Goal: Transaction & Acquisition: Obtain resource

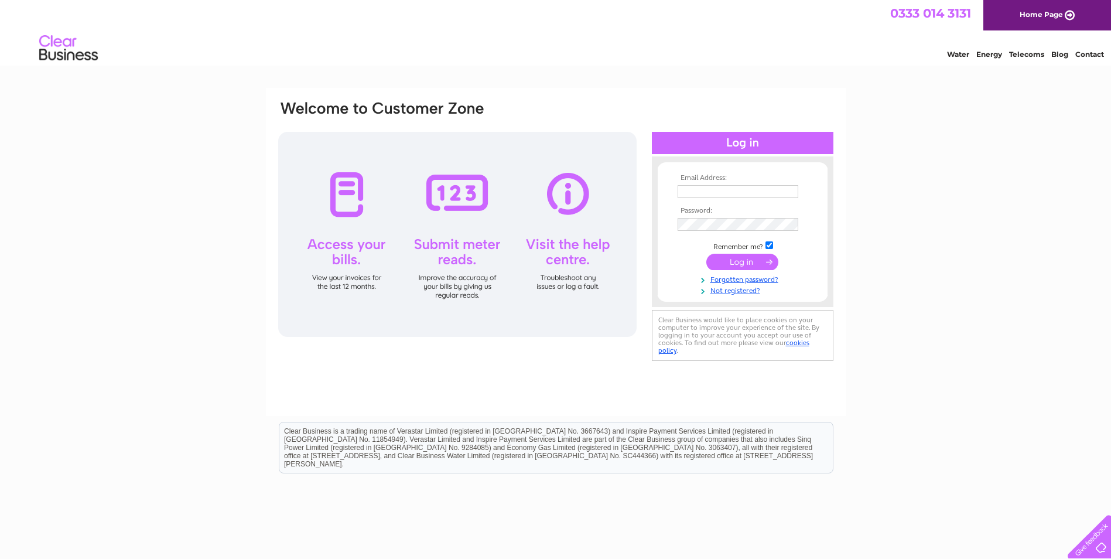
type input "sales@elfords.biz"
click at [729, 259] on input "submit" at bounding box center [742, 262] width 72 height 16
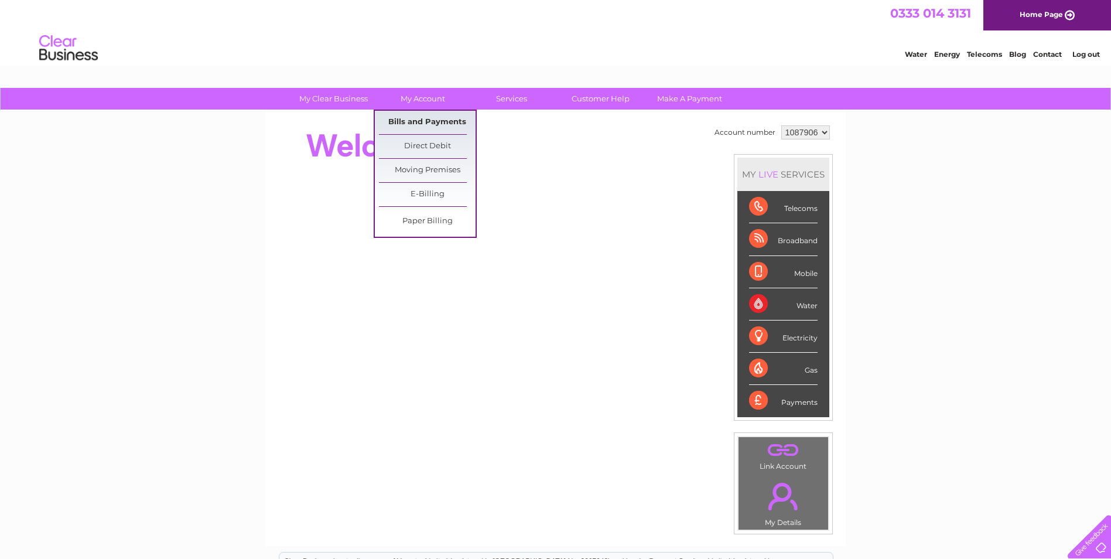
click at [426, 119] on link "Bills and Payments" at bounding box center [427, 122] width 97 height 23
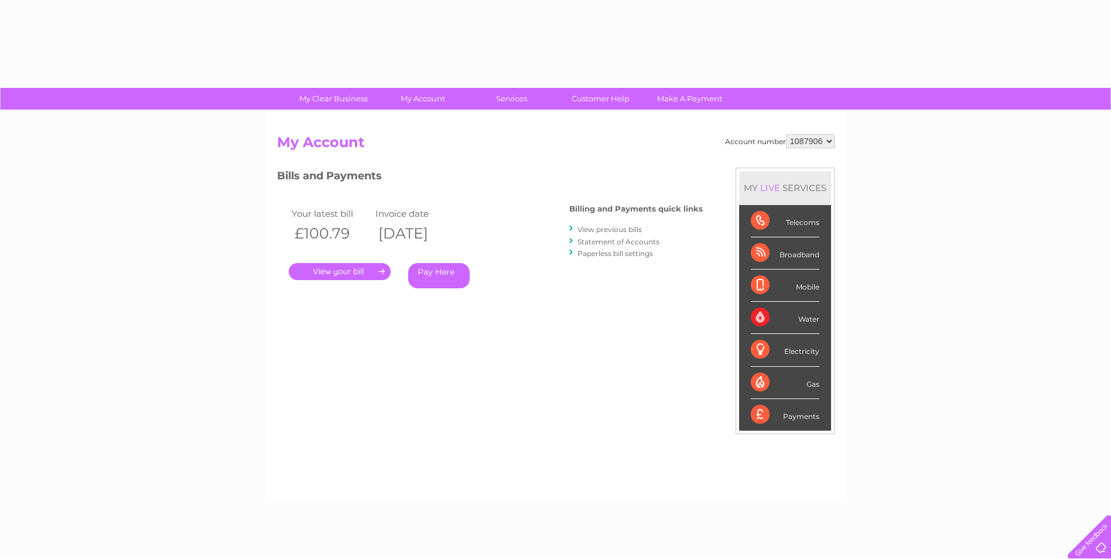
click at [421, 124] on div "Account number 1087906 My Account MY LIVE SERVICES Telecoms Broadband Mobile Wa…" at bounding box center [556, 305] width 580 height 388
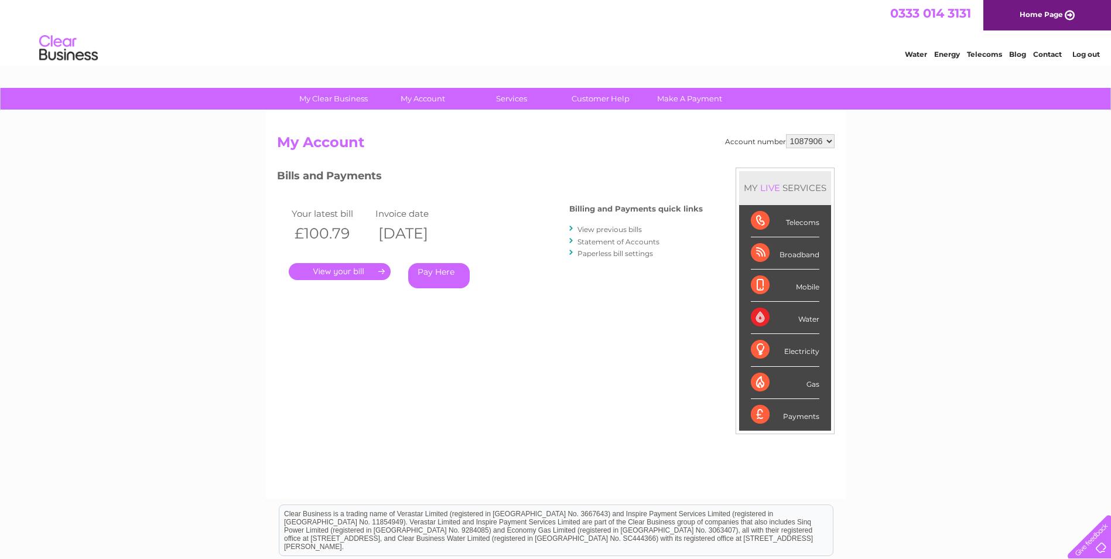
click at [342, 266] on link "." at bounding box center [340, 271] width 102 height 17
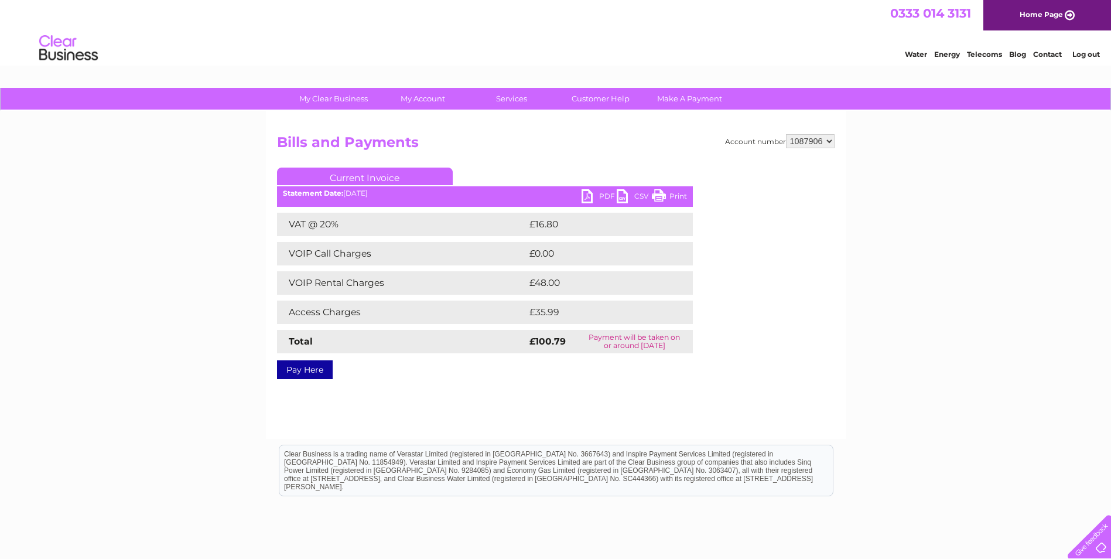
click at [194, 185] on div "My Clear Business Login Details My Details My Preferences Link Account My Accou…" at bounding box center [555, 363] width 1111 height 551
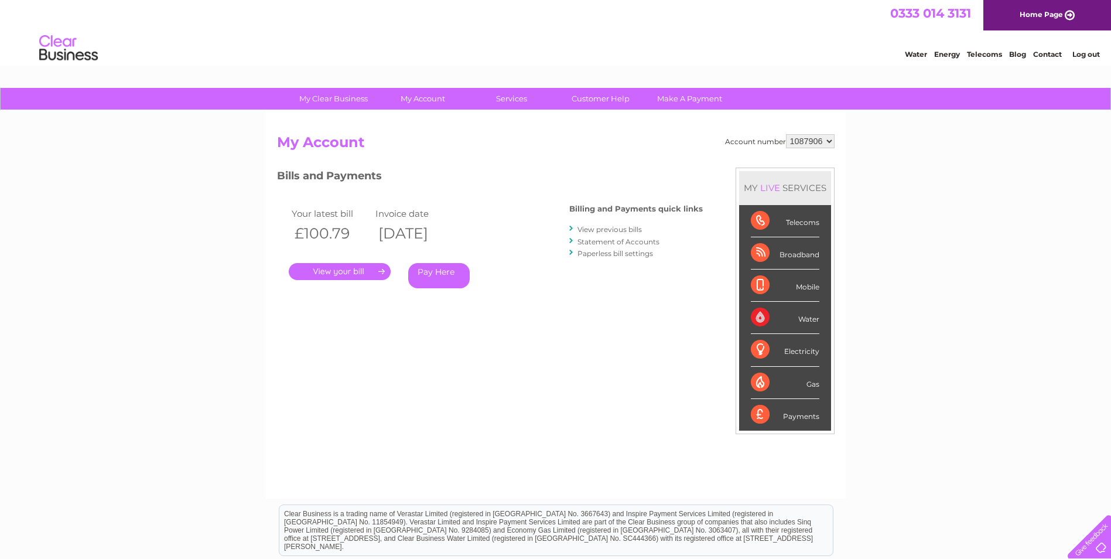
click at [381, 269] on link "." at bounding box center [340, 271] width 102 height 17
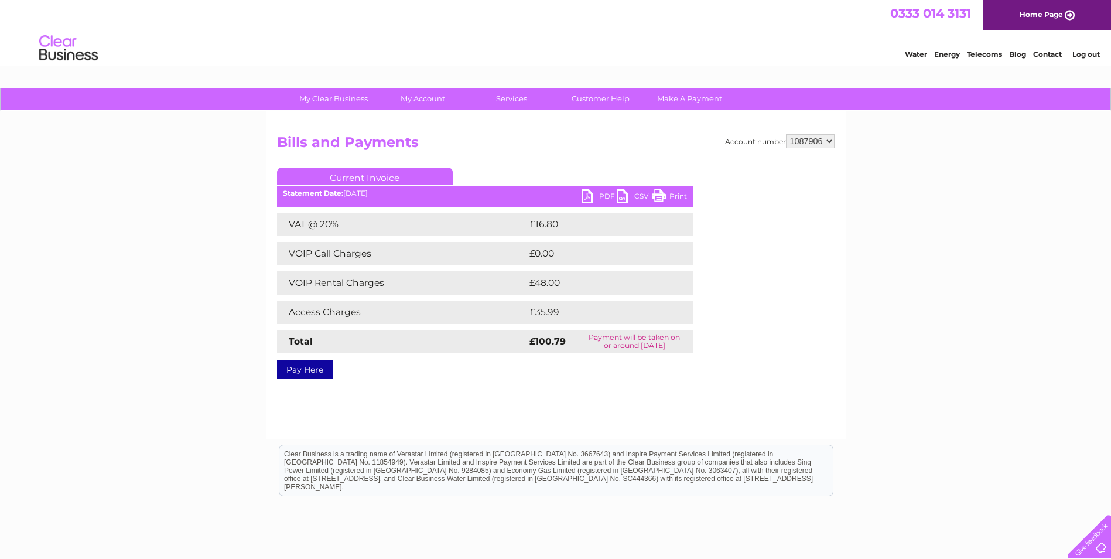
click at [622, 194] on link "CSV" at bounding box center [634, 197] width 35 height 17
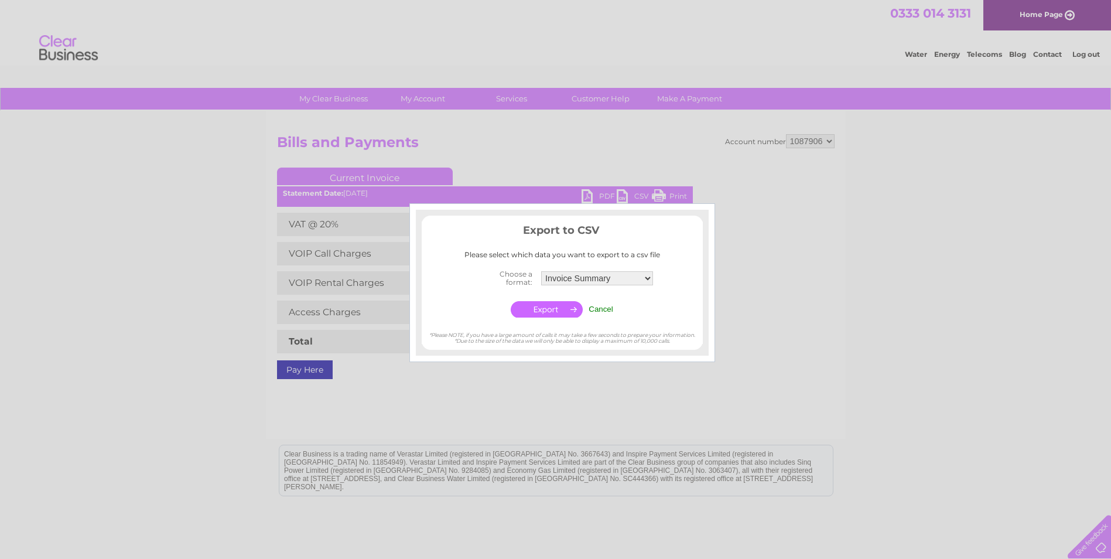
click at [622, 194] on div at bounding box center [555, 279] width 1111 height 559
click at [556, 162] on div at bounding box center [555, 279] width 1111 height 559
click at [933, 197] on div at bounding box center [555, 279] width 1111 height 559
click at [605, 309] on input "Cancel" at bounding box center [600, 308] width 25 height 9
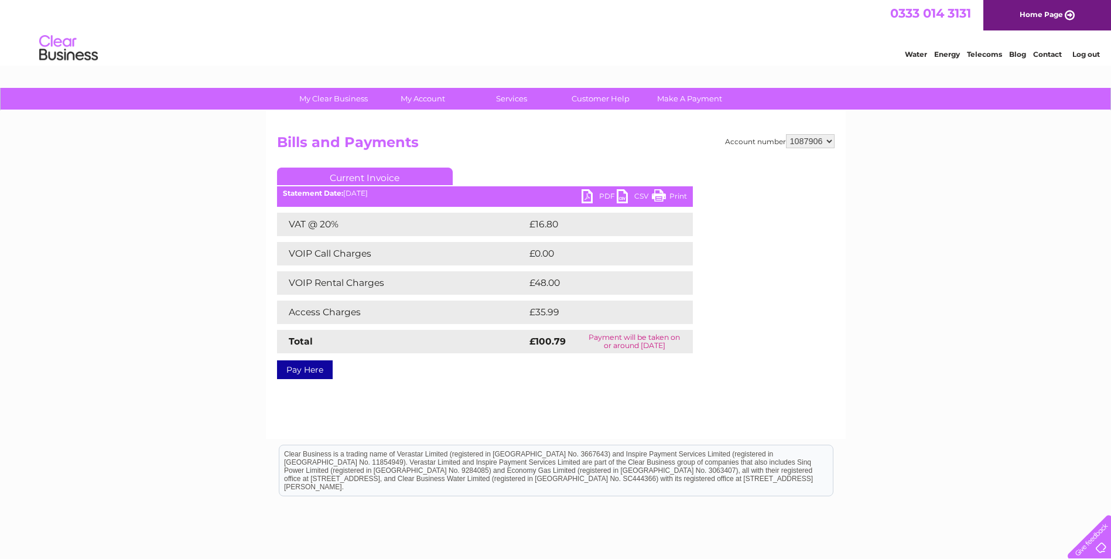
click at [666, 192] on link "Print" at bounding box center [669, 197] width 35 height 17
